Goal: Information Seeking & Learning: Learn about a topic

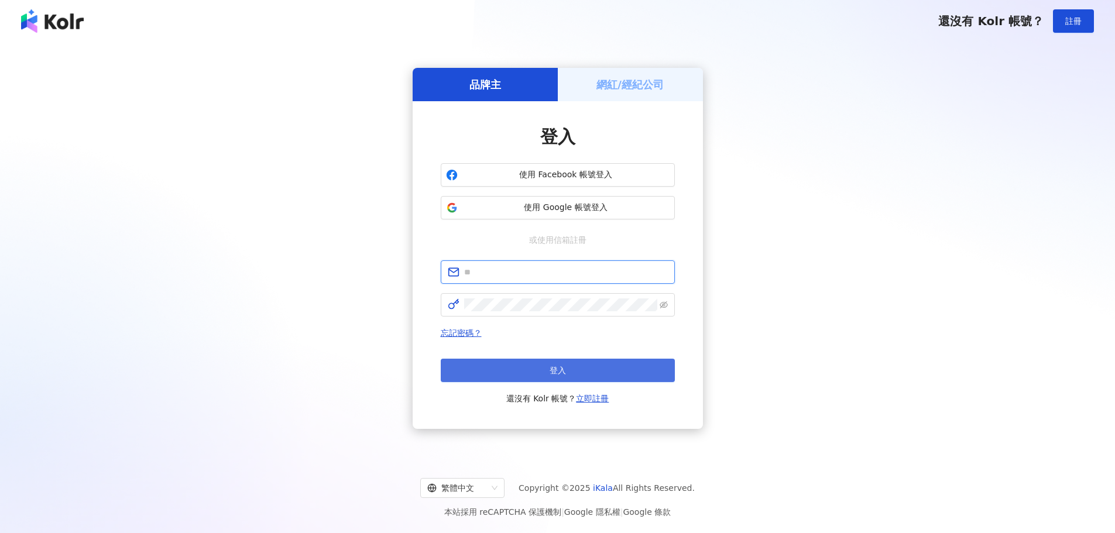
type input "**********"
click at [512, 364] on button "登入" at bounding box center [558, 370] width 234 height 23
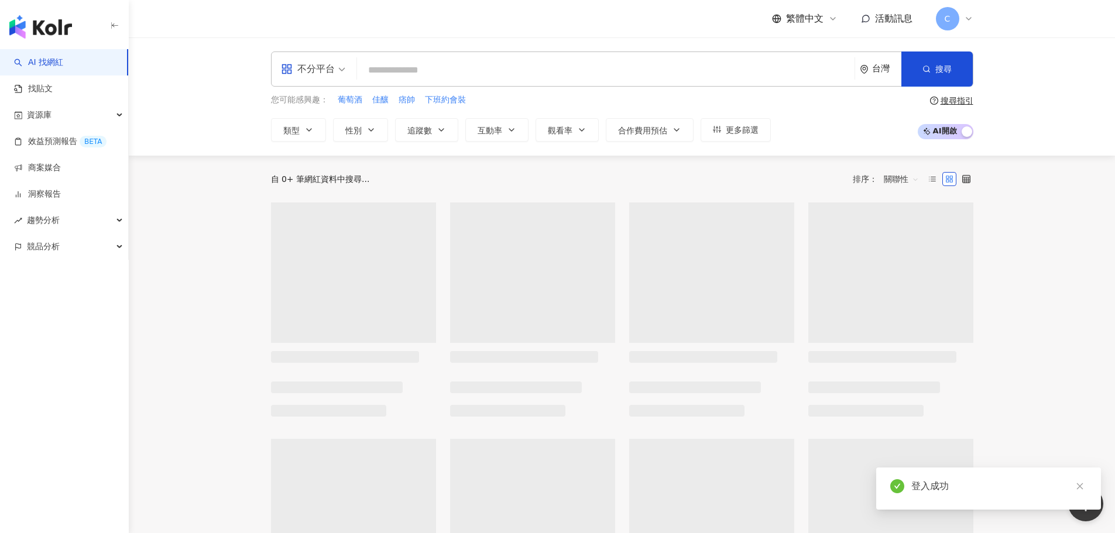
click at [418, 68] on input "search" at bounding box center [606, 70] width 488 height 22
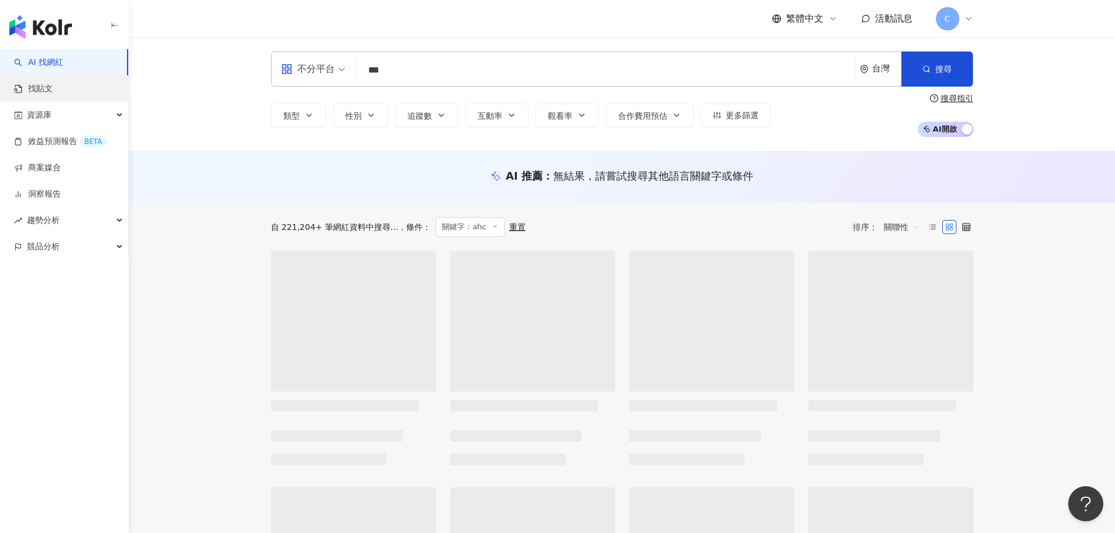
type input "***"
click at [53, 94] on link "找貼文" at bounding box center [33, 89] width 39 height 12
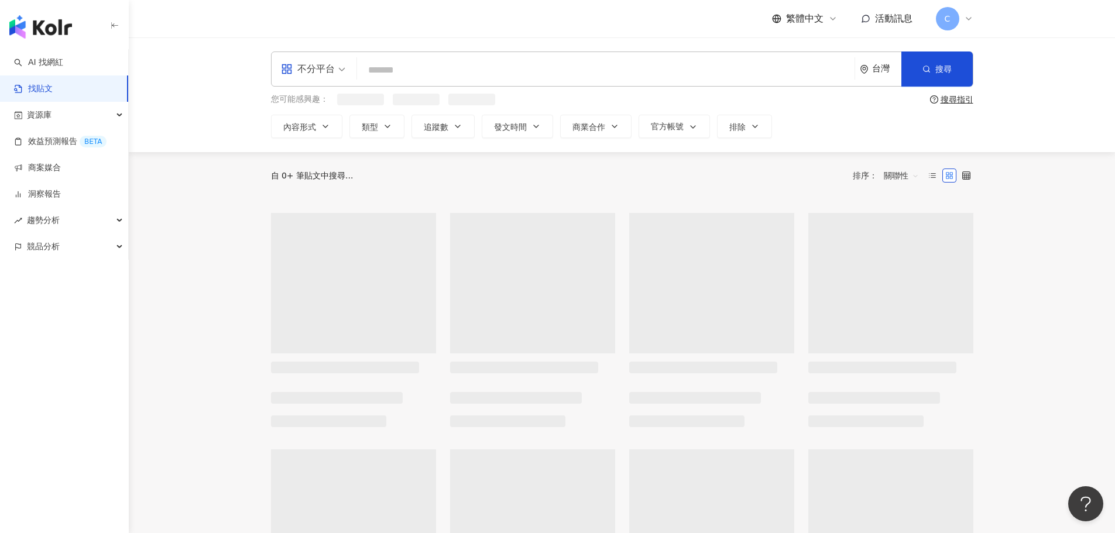
click at [489, 68] on input "search" at bounding box center [606, 69] width 488 height 25
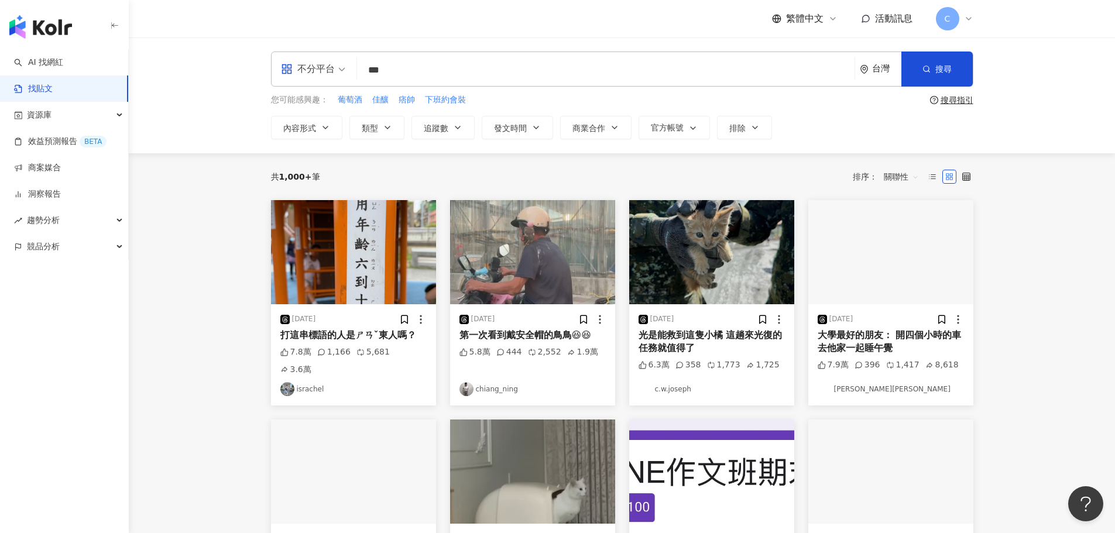
type input "***"
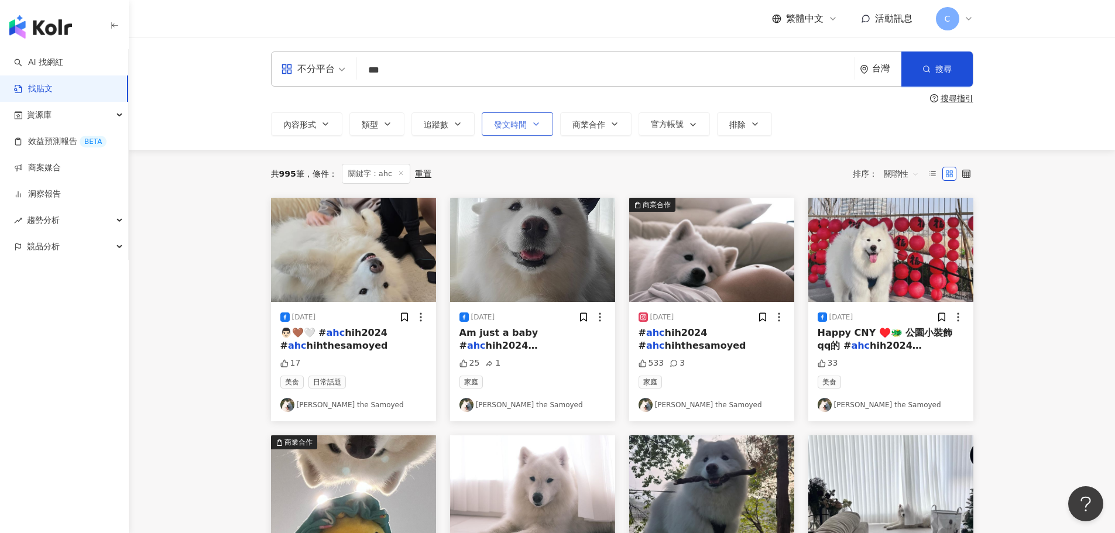
click at [521, 122] on span "發文時間" at bounding box center [510, 124] width 33 height 9
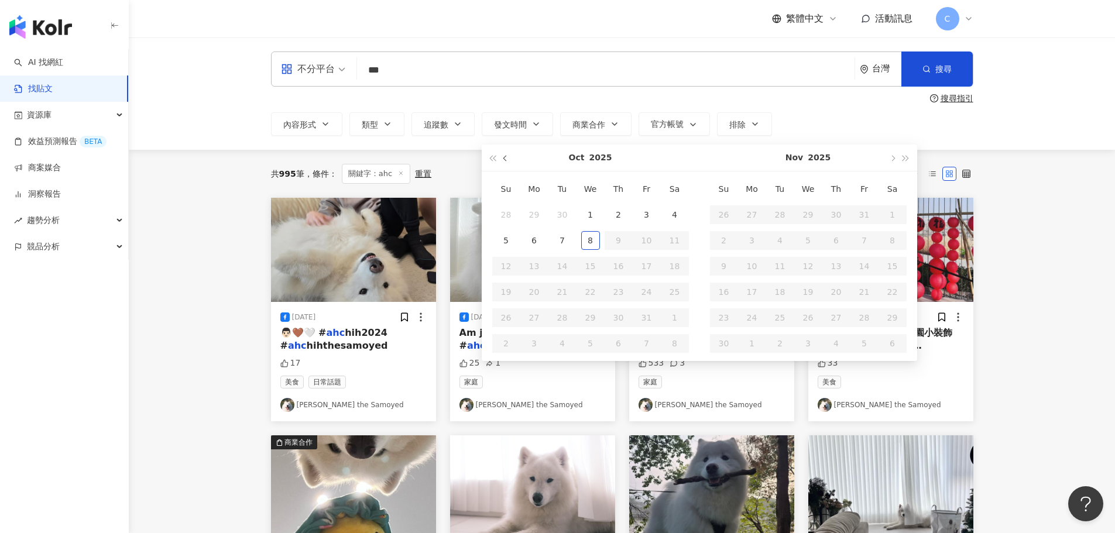
click at [505, 158] on span "button" at bounding box center [506, 158] width 6 height 6
type input "**********"
click at [534, 214] on div "1" at bounding box center [534, 214] width 19 height 19
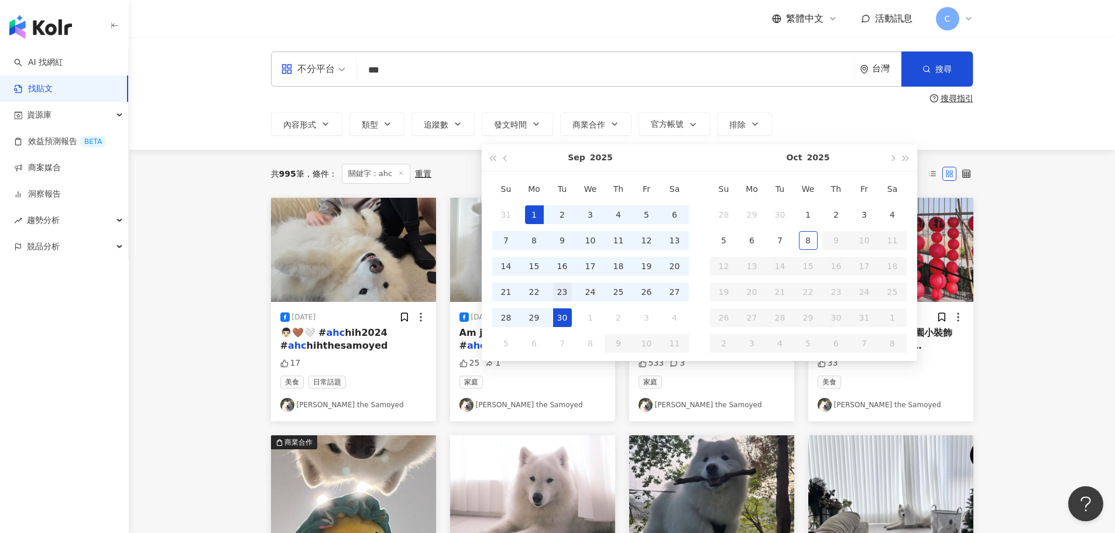
drag, startPoint x: 558, startPoint y: 310, endPoint x: 558, endPoint y: 287, distance: 22.8
click at [558, 310] on div "30" at bounding box center [562, 317] width 19 height 19
type input "**********"
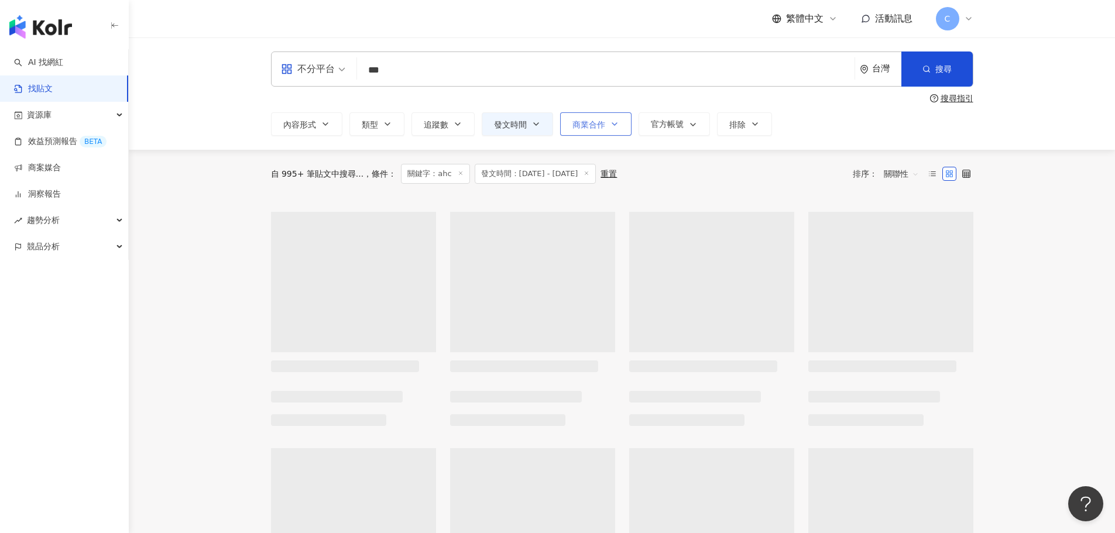
click at [594, 121] on span "商業合作" at bounding box center [588, 124] width 33 height 9
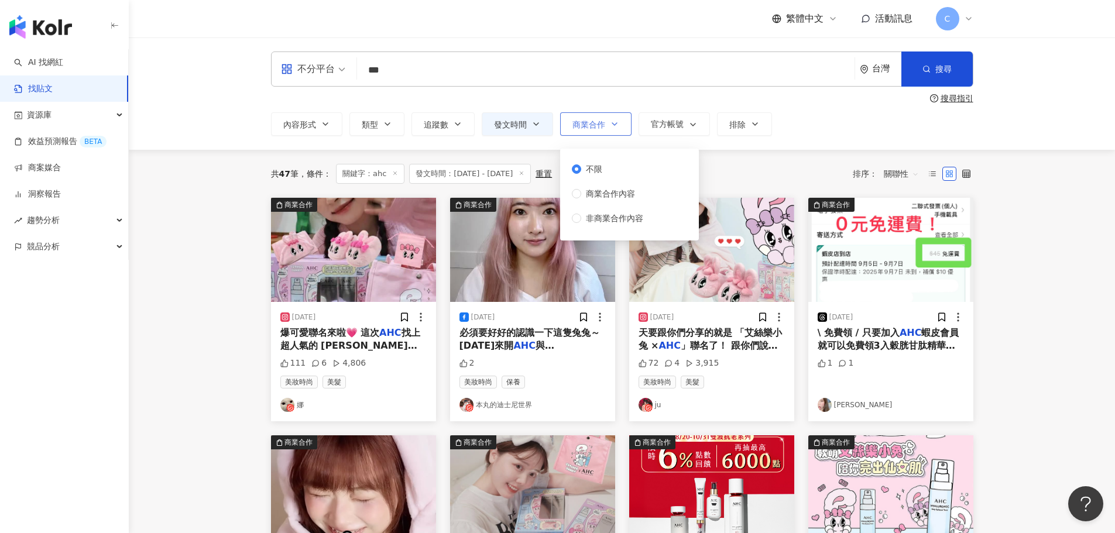
click at [610, 192] on span "商業合作內容" at bounding box center [610, 193] width 59 height 13
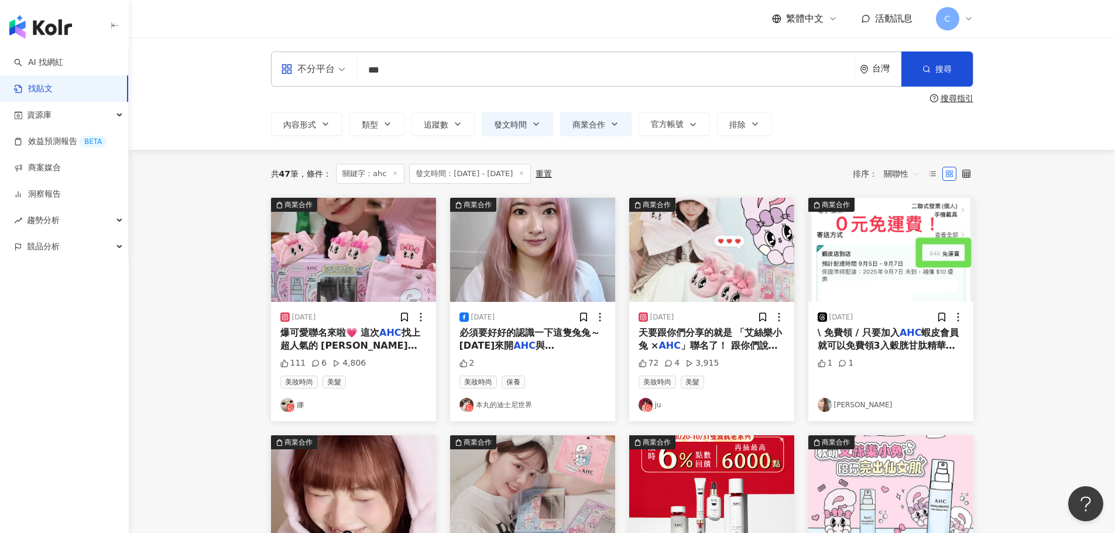
click at [767, 143] on div "**********" at bounding box center [622, 93] width 986 height 112
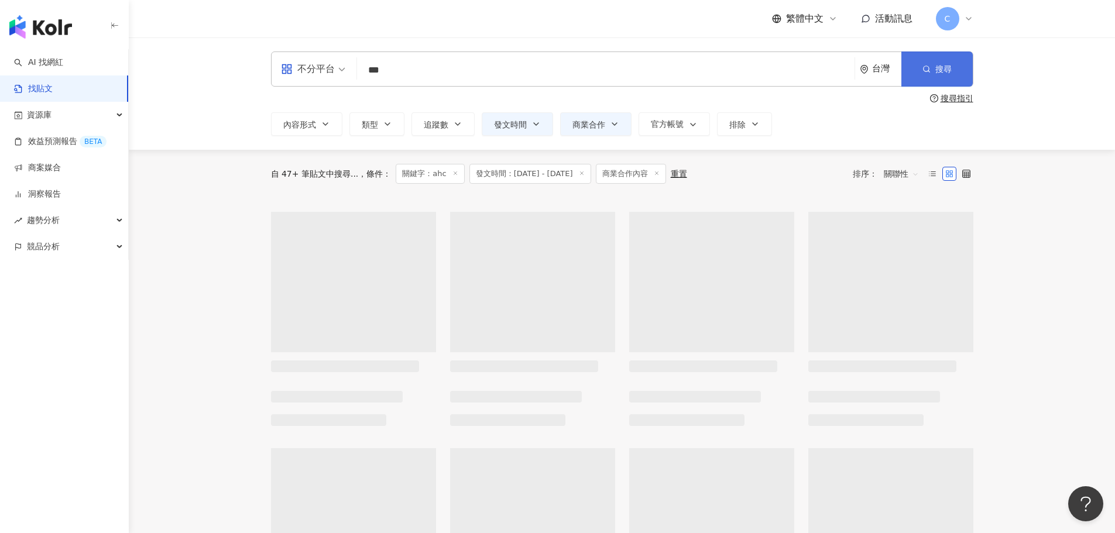
click at [951, 86] on button "搜尋" at bounding box center [936, 68] width 71 height 35
click at [951, 82] on button "搜尋" at bounding box center [936, 68] width 71 height 35
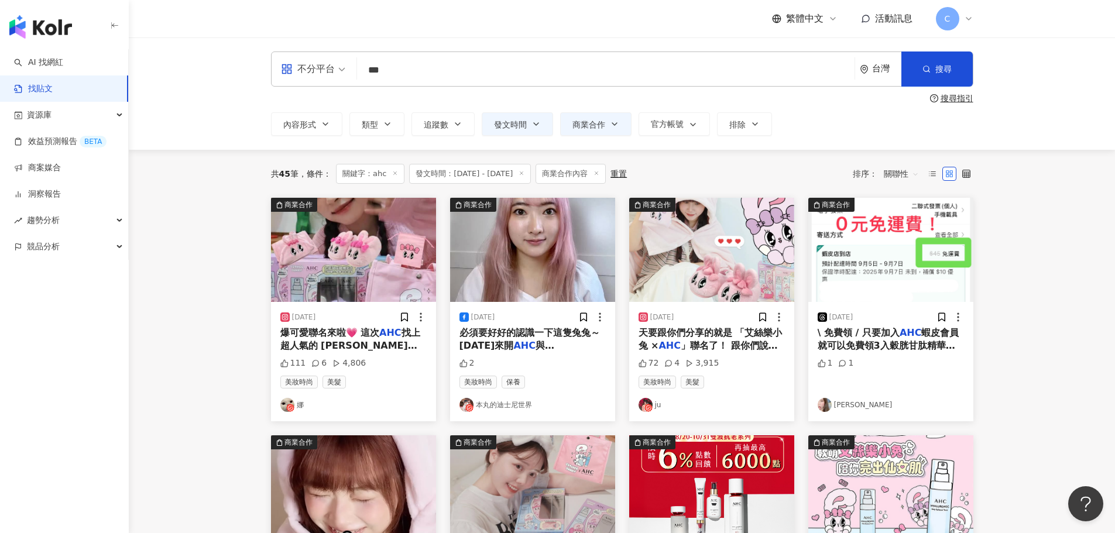
click at [399, 339] on span "找上超人氣的 [PERSON_NAME]絲樂小兔合作！ 在韓國 [PERSON_NAME]只要有品牌跟[PERSON_NAME]樂小兔聯名 就會瞬間完售～台日…" at bounding box center [351, 372] width 143 height 90
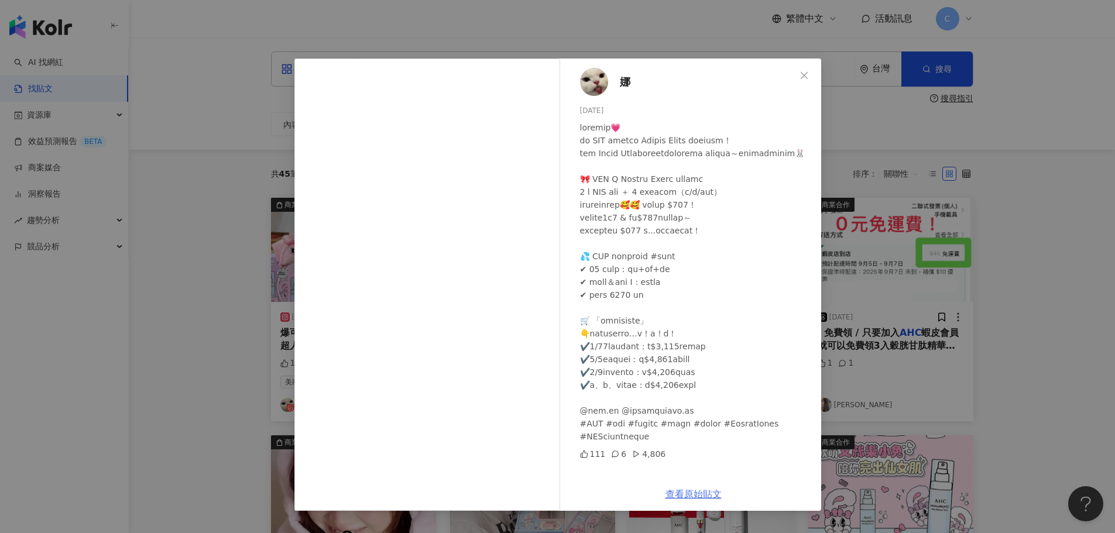
click at [674, 489] on link "查看原始貼文" at bounding box center [693, 494] width 56 height 11
click at [226, 234] on div "娜 [DATE] 111 6 4,806 查看原始貼文" at bounding box center [557, 266] width 1115 height 533
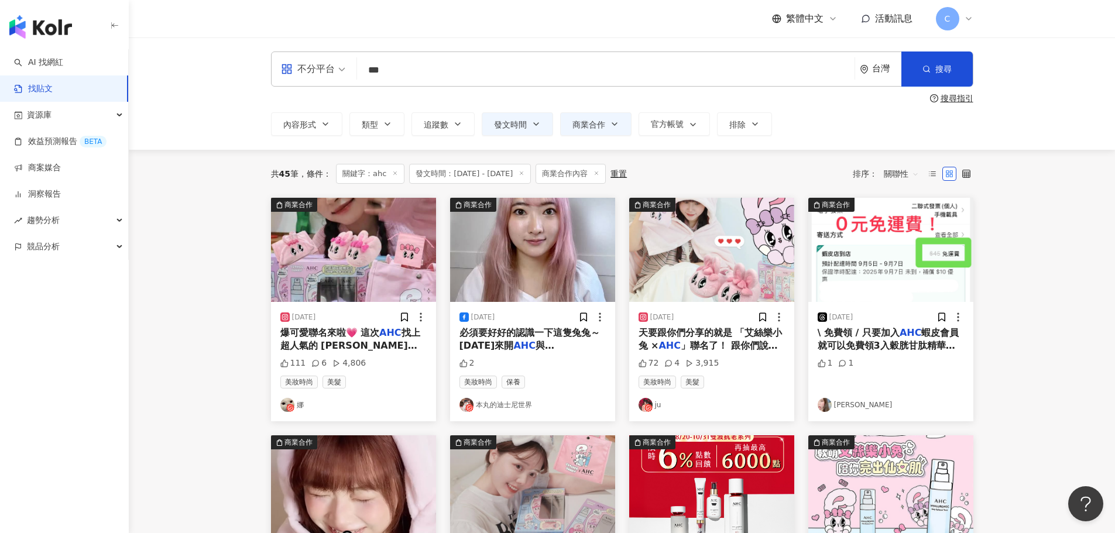
click at [533, 332] on span "必須要好好的認識一下這隻兔兔～ [DATE]來開" at bounding box center [529, 339] width 140 height 24
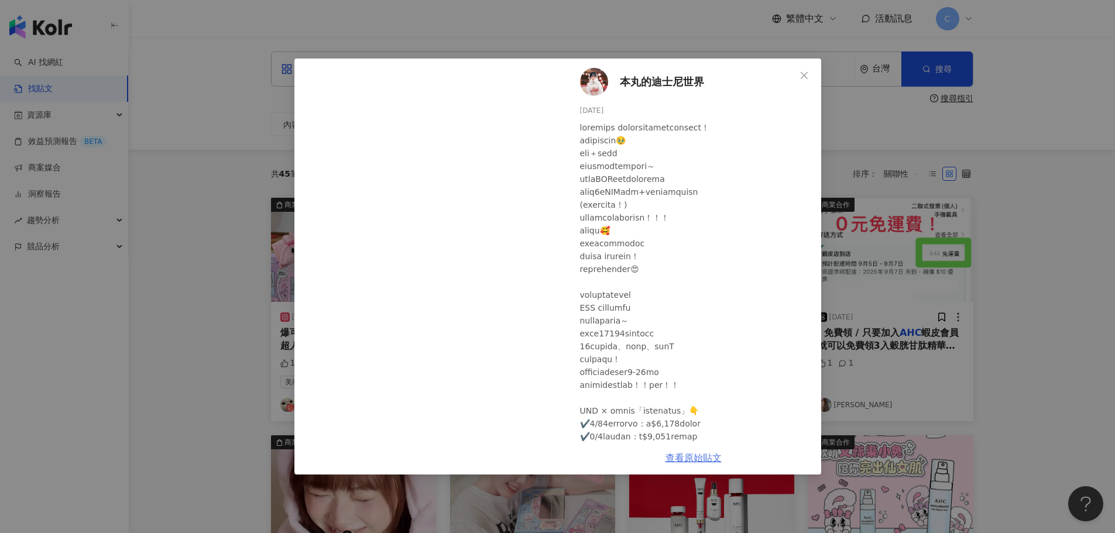
click at [684, 458] on link "查看原始貼文" at bounding box center [693, 457] width 56 height 11
click at [207, 288] on div "本丸的迪士尼世界 [DATE] 2 查看原始貼文" at bounding box center [557, 266] width 1115 height 533
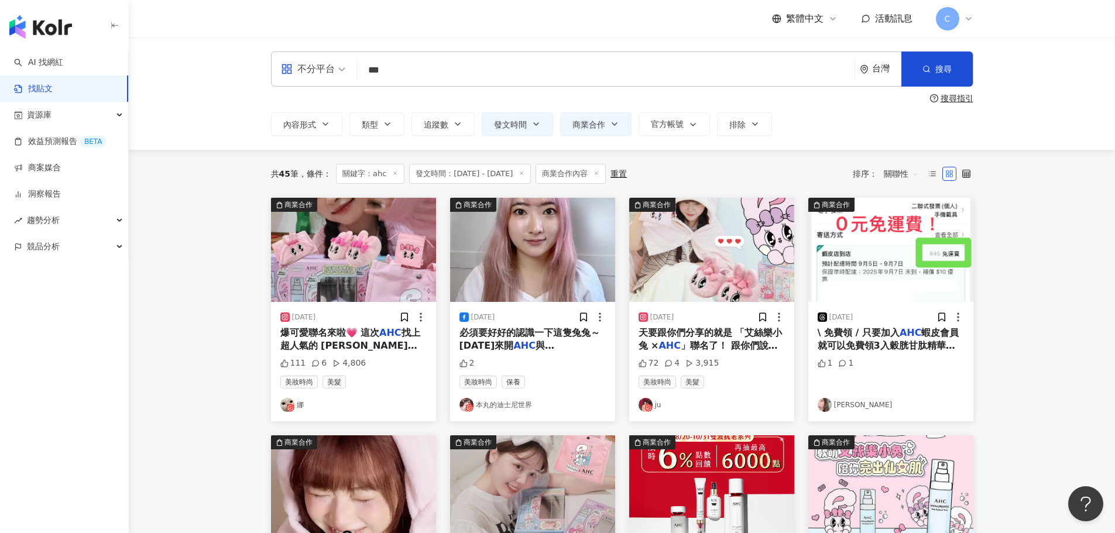
click at [710, 343] on span "」聯名了！ 跟你們說聯名商品超豐富" at bounding box center [707, 352] width 139 height 24
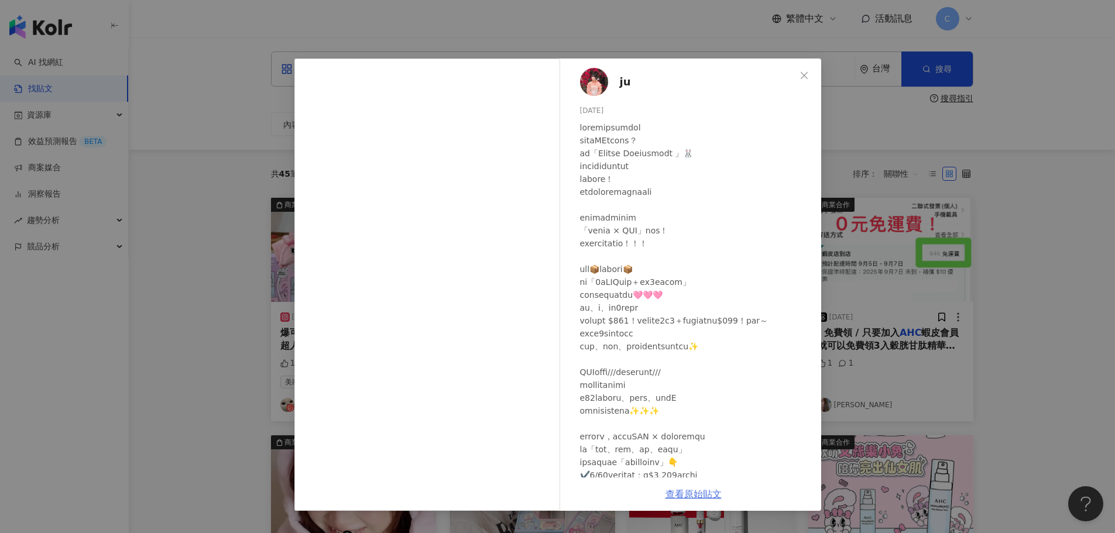
click at [702, 491] on link "查看原始貼文" at bounding box center [693, 494] width 56 height 11
click at [236, 321] on div "ju [DATE] 72 4 3,915 查看原始貼文" at bounding box center [557, 266] width 1115 height 533
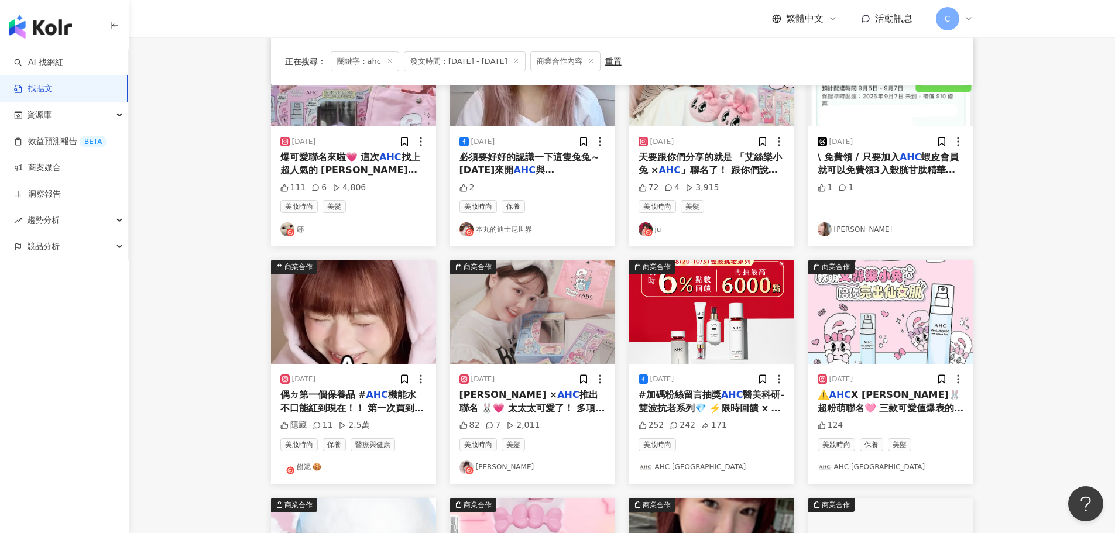
scroll to position [293, 0]
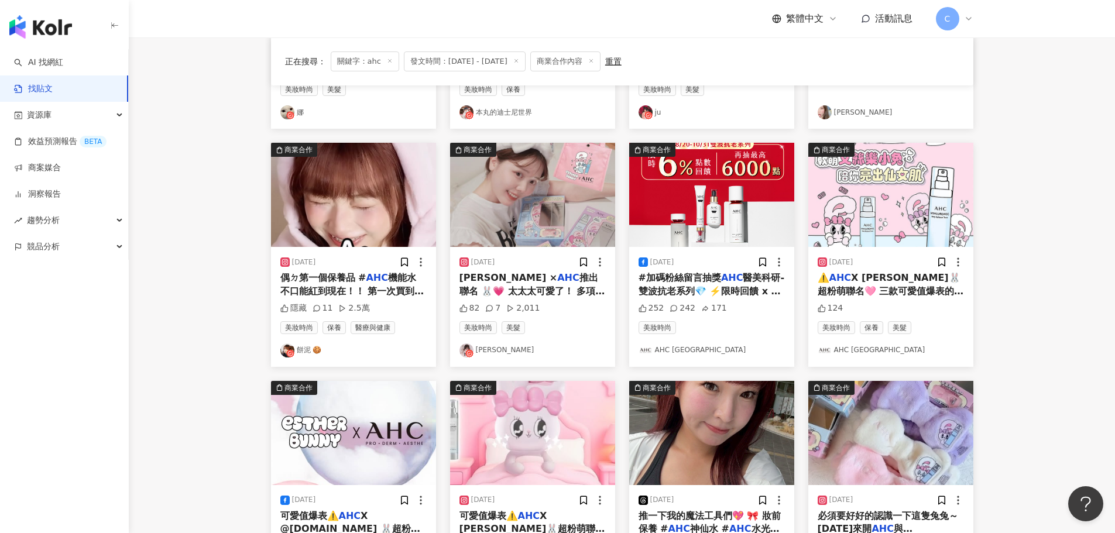
click at [316, 287] on span "機能水 不口能紅到現在！！ 第一次買到現在應該有ㄍ十年ㄌ⋯" at bounding box center [352, 290] width 144 height 37
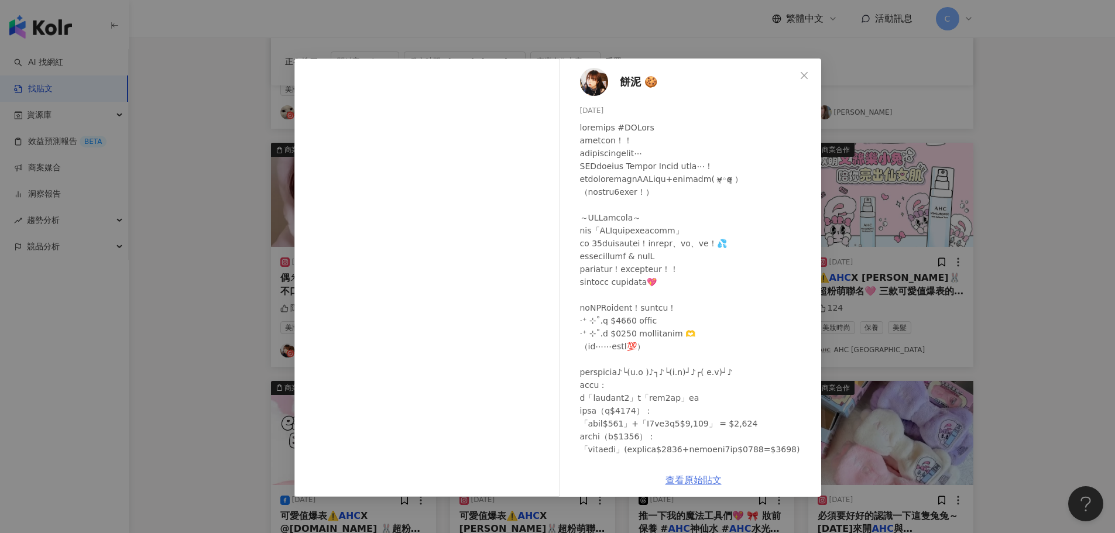
click at [697, 482] on link "查看原始貼文" at bounding box center [693, 480] width 56 height 11
click at [211, 336] on div "餅泥 🍪 [DATE] 隱藏 11 2.5萬 查看原始貼文" at bounding box center [557, 266] width 1115 height 533
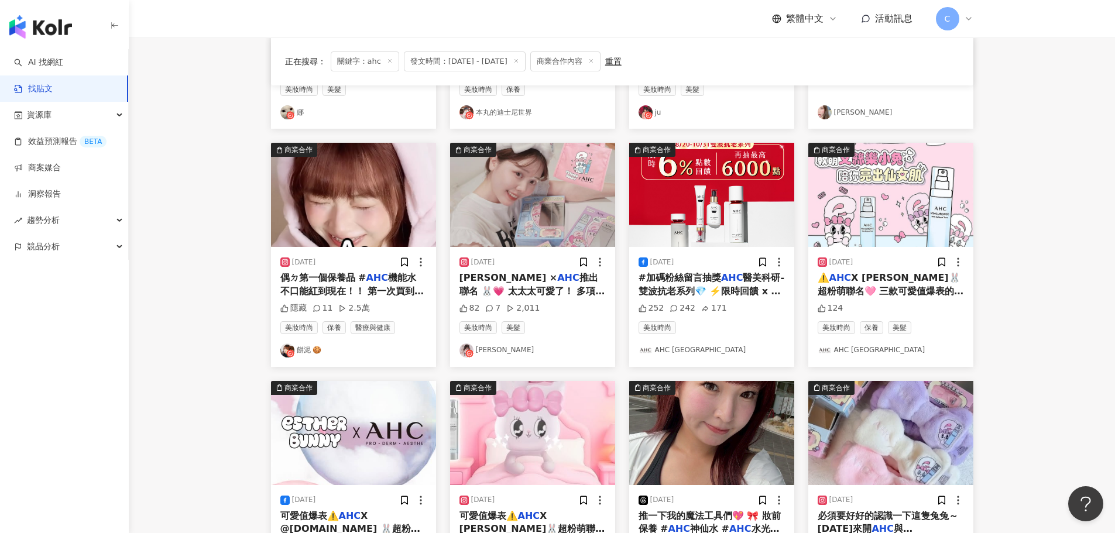
click at [569, 295] on span "推出聯名 🐰💗 太太太可愛了！ 多項粉嫩[PERSON_NAME]商品...選擇障礙要發作 (˶ᐢωᐢ˶)🎀 通通都要欸～～ 這次推出超心動的 #艾絲樂小兔髮…" at bounding box center [532, 310] width 146 height 77
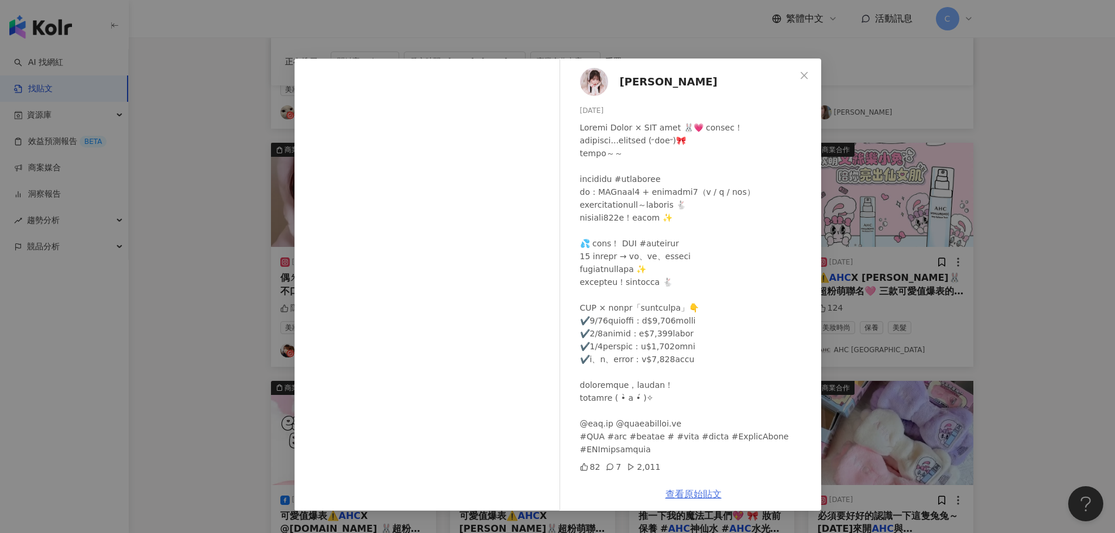
click at [697, 496] on link "查看原始貼文" at bounding box center [693, 494] width 56 height 11
drag, startPoint x: 175, startPoint y: 260, endPoint x: 340, endPoint y: 260, distance: 165.0
click at [175, 260] on div "汪汪 [DATE] 82 7 2,011 查看原始貼文" at bounding box center [557, 266] width 1115 height 533
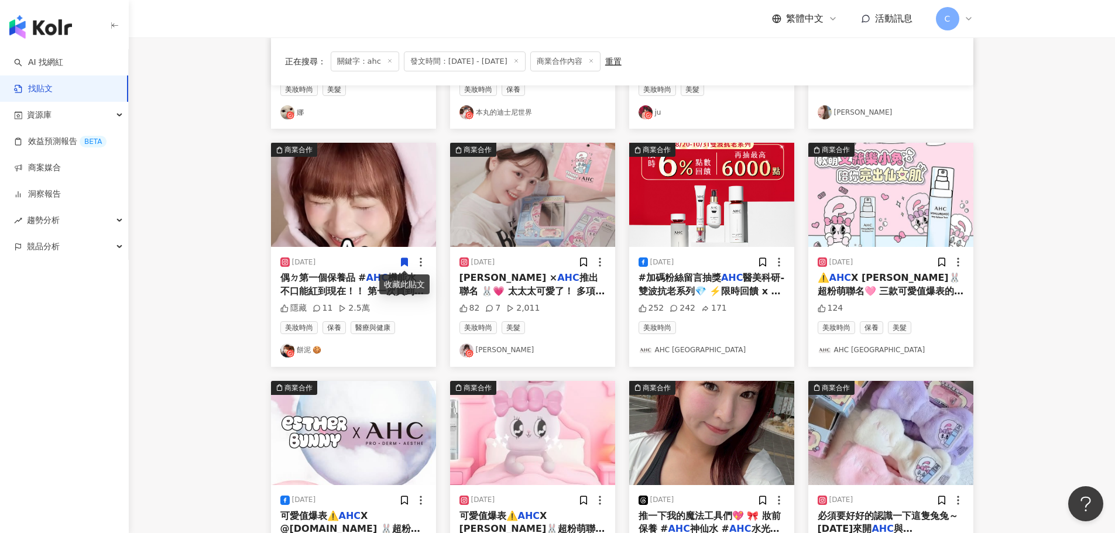
scroll to position [234, 0]
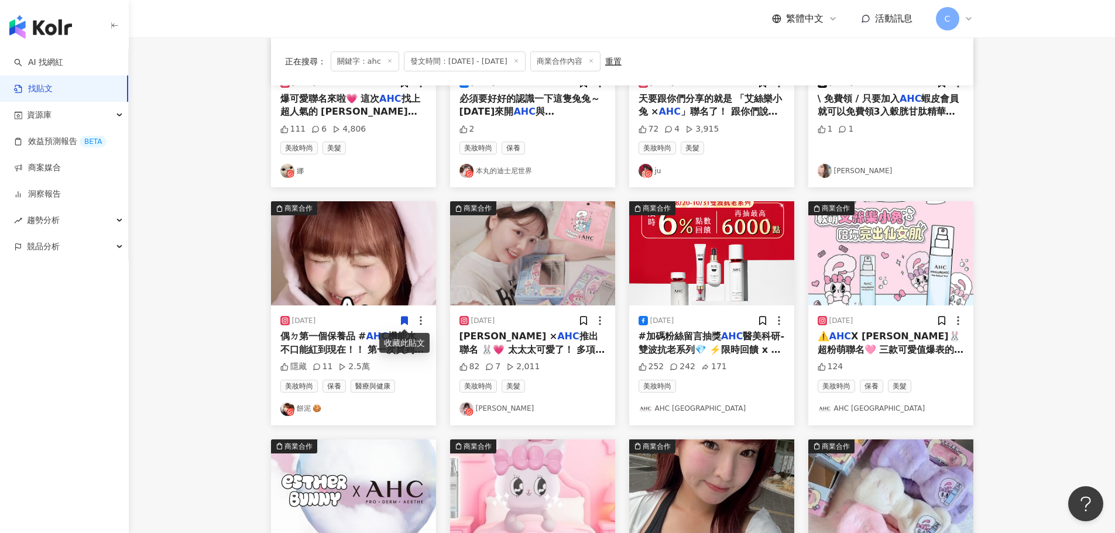
click at [892, 346] on span "X [PERSON_NAME]🐰超粉萌聯名🩷 三款可愛值爆表的聯名包裝盒(含髮帶盲盒)搭配限定滿額贈等你來收集! ✔️軟萌髮帶盲盒▶️含2瓶濕敷霸主機能水+髮…" at bounding box center [890, 395] width 146 height 129
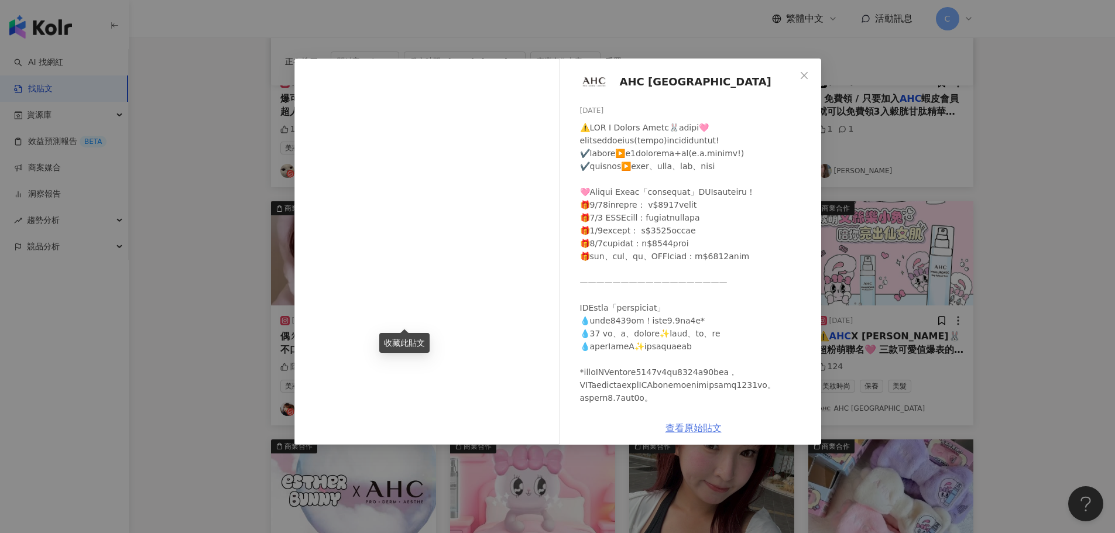
click at [706, 431] on link "查看原始貼文" at bounding box center [693, 427] width 56 height 11
drag, startPoint x: 1087, startPoint y: 240, endPoint x: 1044, endPoint y: 255, distance: 44.8
click at [1087, 240] on div "AHC [GEOGRAPHIC_DATA] [DATE] 124 查看原始貼文" at bounding box center [557, 266] width 1115 height 533
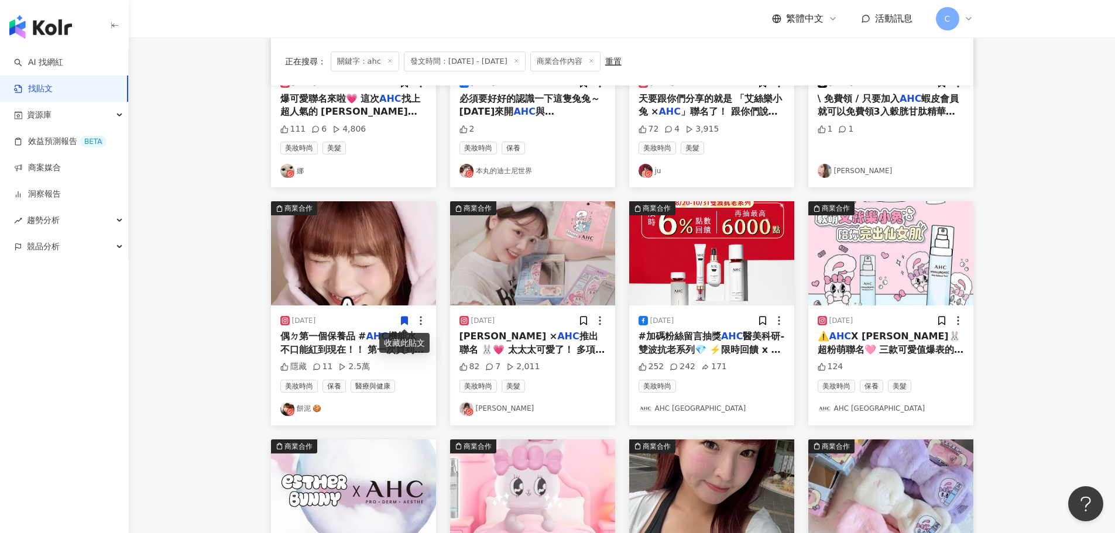
click at [662, 343] on span "醫美科研-雙波抗老系列💎 ⚡️限時回饋 x 抽獎⚡️ 現在入手不只抗老有感，還能賺回饋‼️ 🎁好康1｜點數6%回饋 購買雙波抗老系列正貨➡️掃描產品QRcod…" at bounding box center [711, 441] width 146 height 221
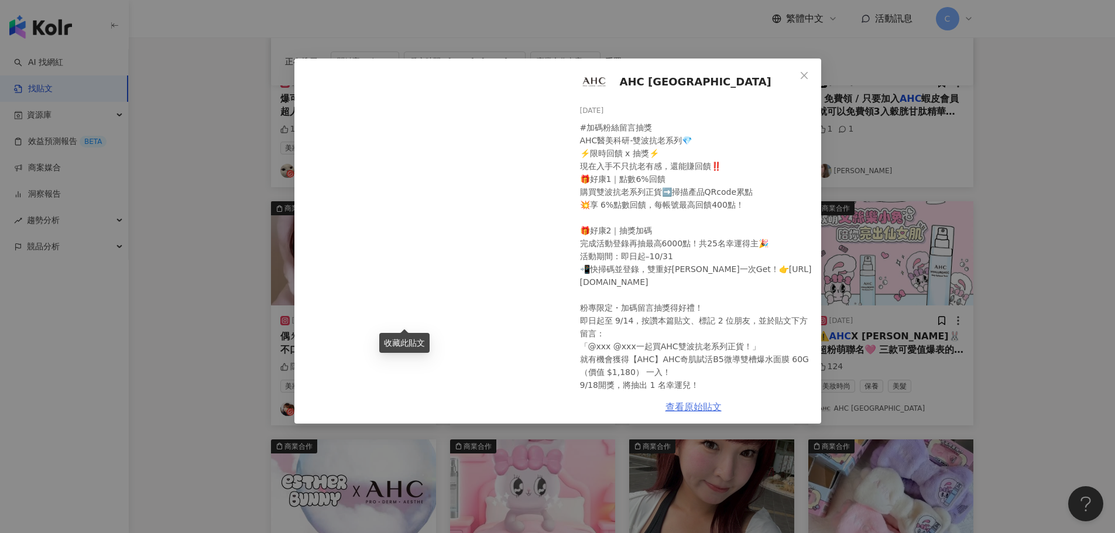
click at [710, 409] on link "查看原始貼文" at bounding box center [693, 406] width 56 height 11
click at [168, 360] on div "AHC [GEOGRAPHIC_DATA] [DATE] #加碼粉絲留言抽獎 AHC醫美科研-雙波抗老系列💎 ⚡️限時回饋 x 抽獎⚡️ 現在入手不只抗老有感…" at bounding box center [557, 266] width 1115 height 533
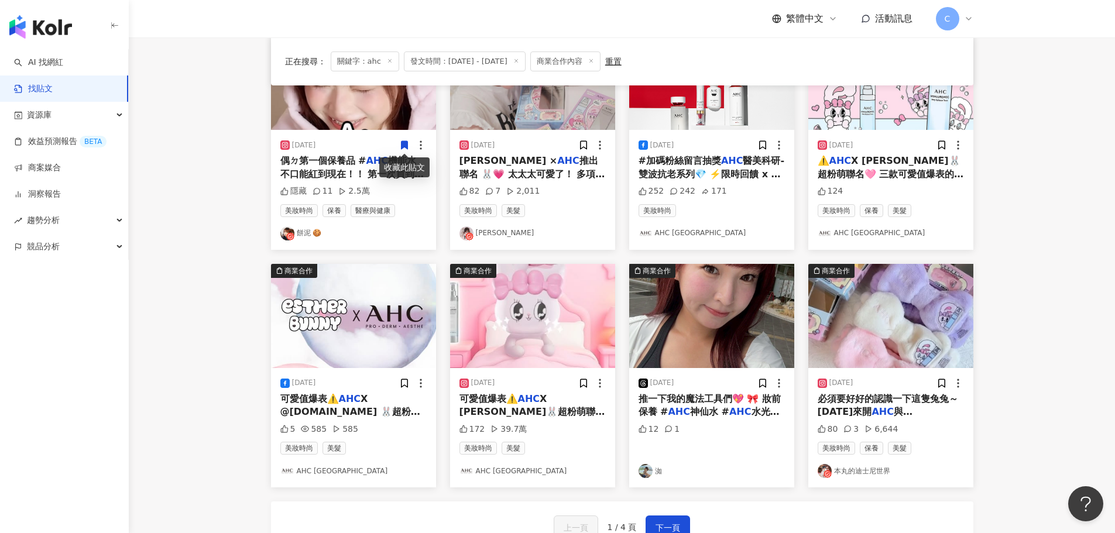
scroll to position [527, 0]
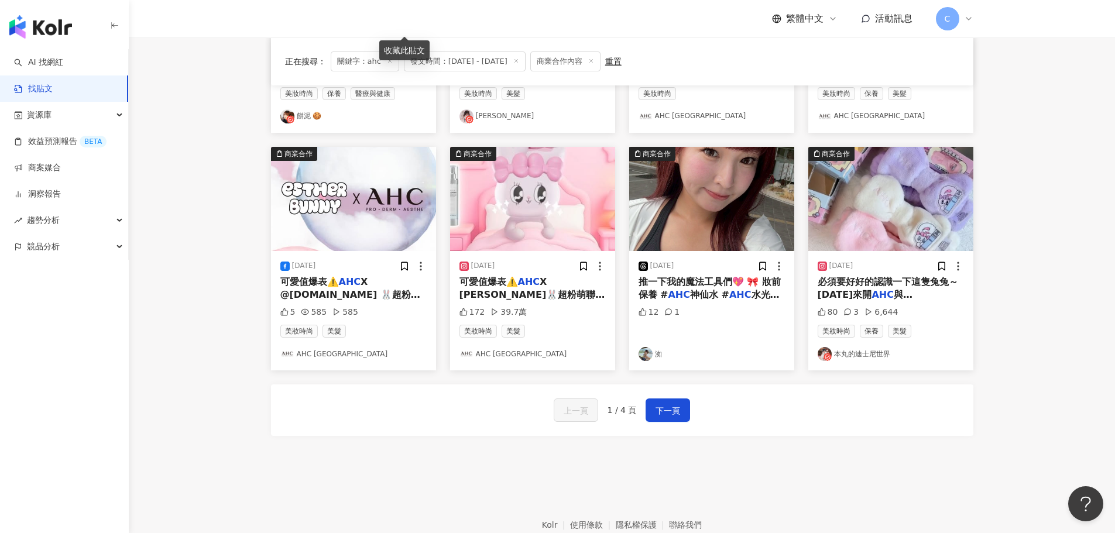
click at [470, 289] on span "X [PERSON_NAME]🐰超粉萌聯名🩷 超值聯名盲盒😍這邊心動抽抽👉[URL][DOMAIN_NAME] ✔️軟萌髮帶盲盒▶️含2瓶濕敷霸主機能水+髮帶…" at bounding box center [532, 327] width 146 height 103
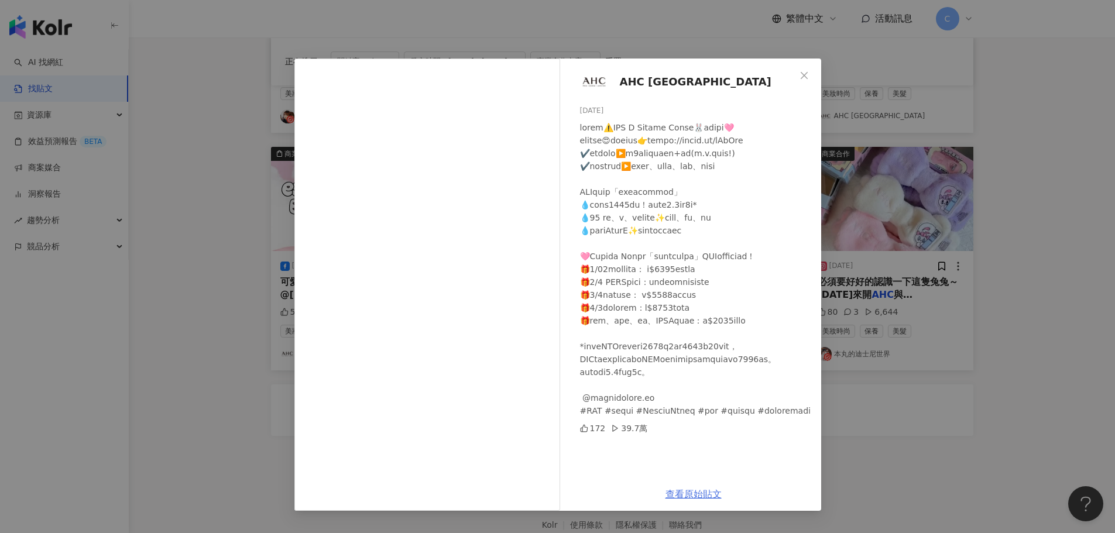
click at [701, 490] on link "查看原始貼文" at bounding box center [693, 494] width 56 height 11
click at [992, 270] on div "AHC Taiwan [DATE] 172 39.7萬 查看原始貼文" at bounding box center [557, 266] width 1115 height 533
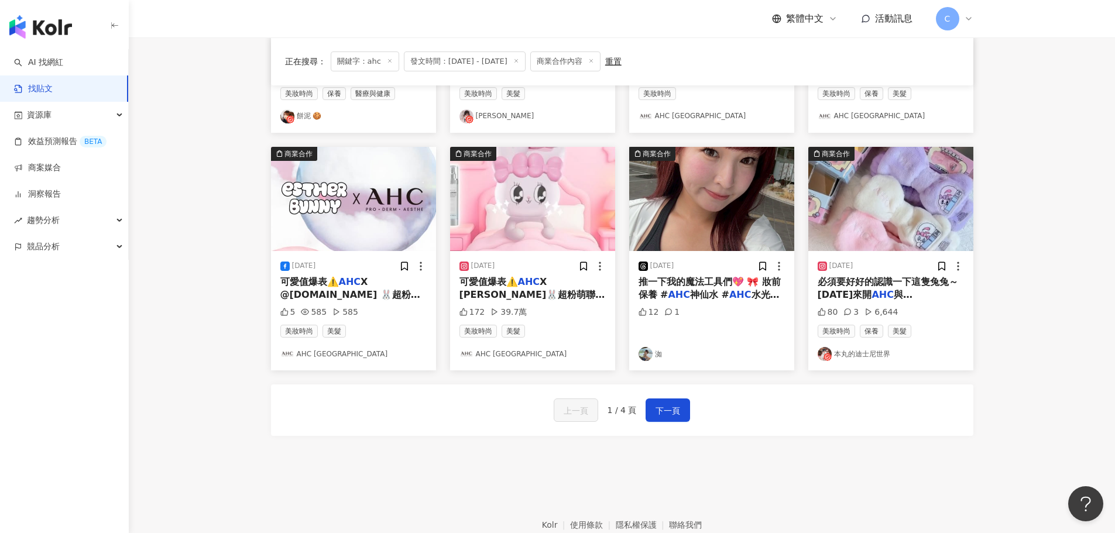
click at [695, 282] on span "推一下我的魔法工具們💖 🎀 妝前保養 #" at bounding box center [709, 288] width 142 height 24
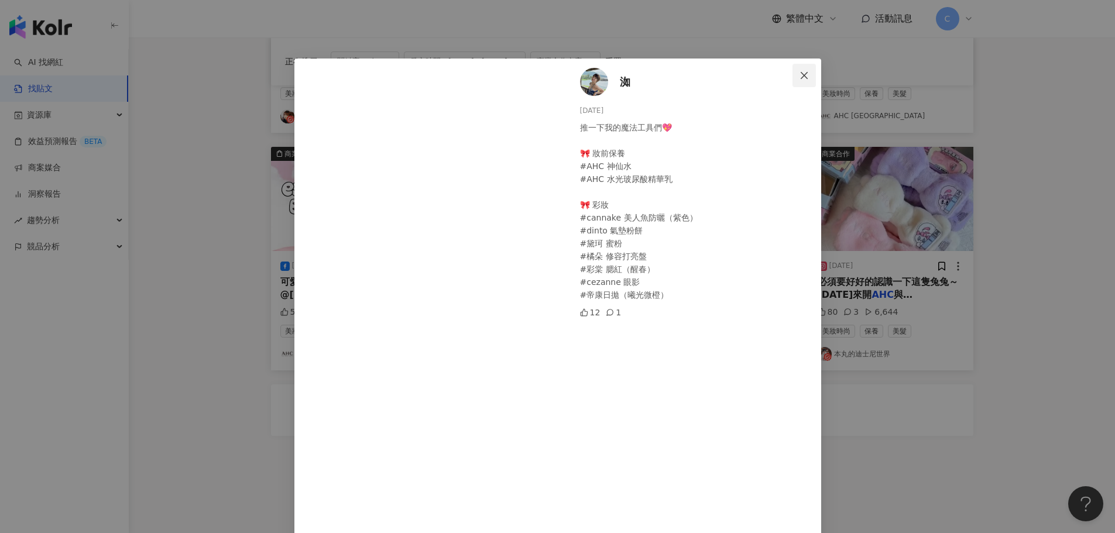
click at [799, 78] on icon "close" at bounding box center [803, 75] width 9 height 9
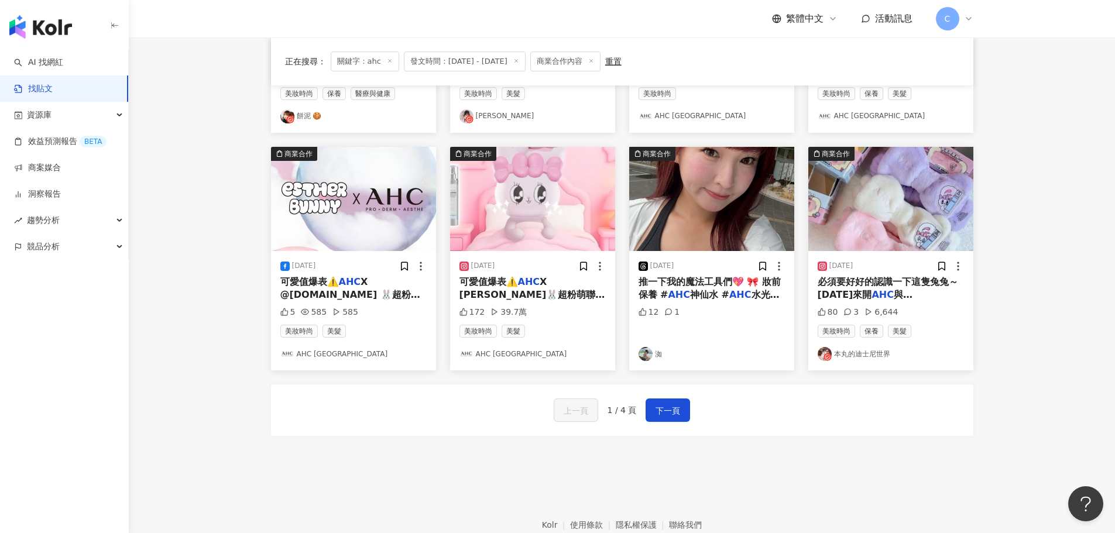
click at [903, 286] on span "必須要好好的認識一下這隻兔兔～ [DATE]來開" at bounding box center [887, 288] width 140 height 24
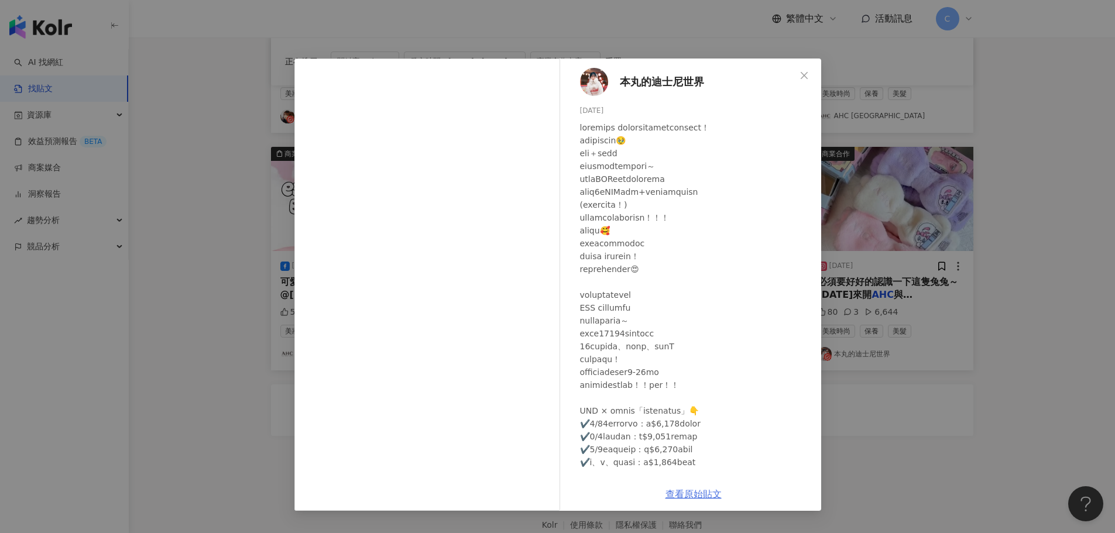
click at [686, 495] on link "查看原始貼文" at bounding box center [693, 494] width 56 height 11
click at [896, 481] on div "本丸的迪士尼世界 [DATE] 80 3 6,644 查看原始貼文" at bounding box center [557, 266] width 1115 height 533
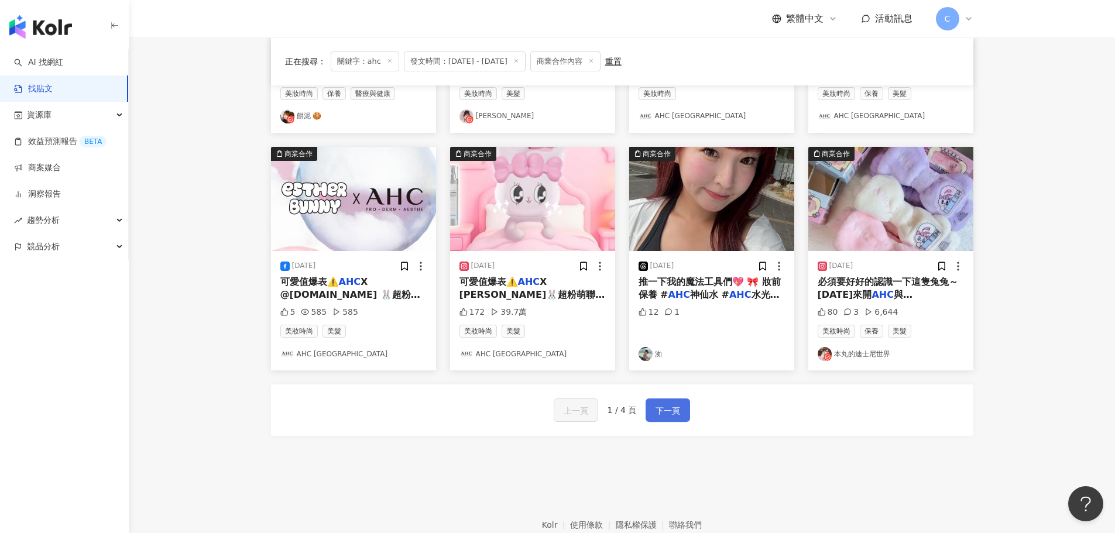
click at [652, 410] on button "下一頁" at bounding box center [667, 409] width 44 height 23
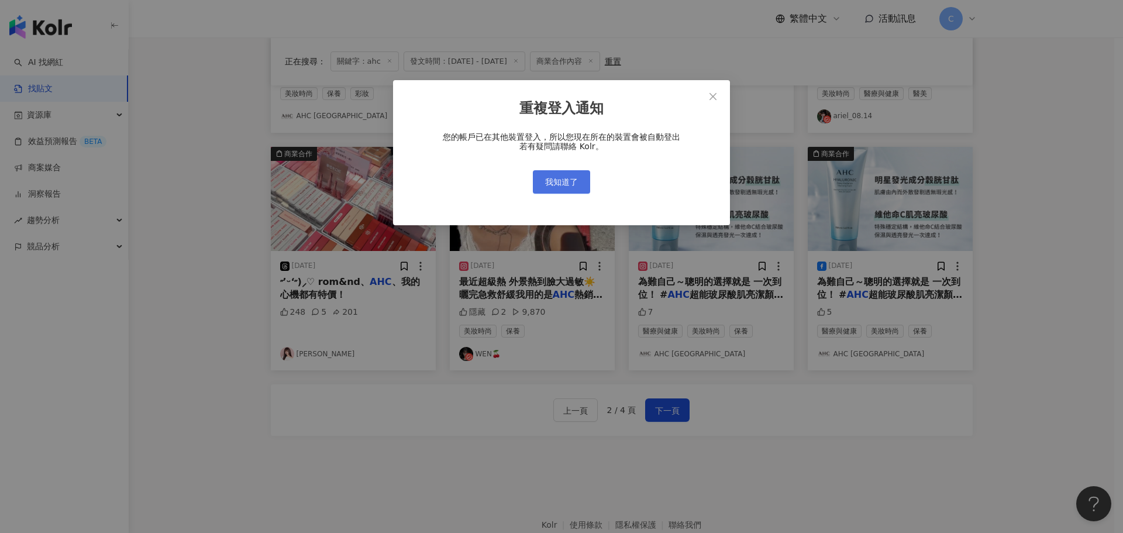
click at [552, 171] on button "我知道了" at bounding box center [561, 181] width 57 height 23
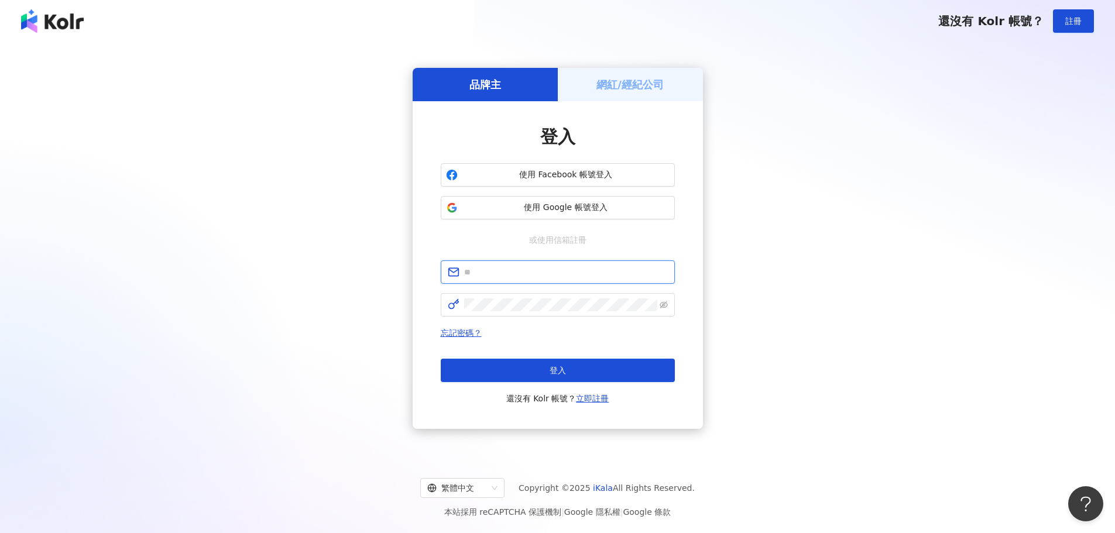
type input "**********"
